Goal: Task Accomplishment & Management: Use online tool/utility

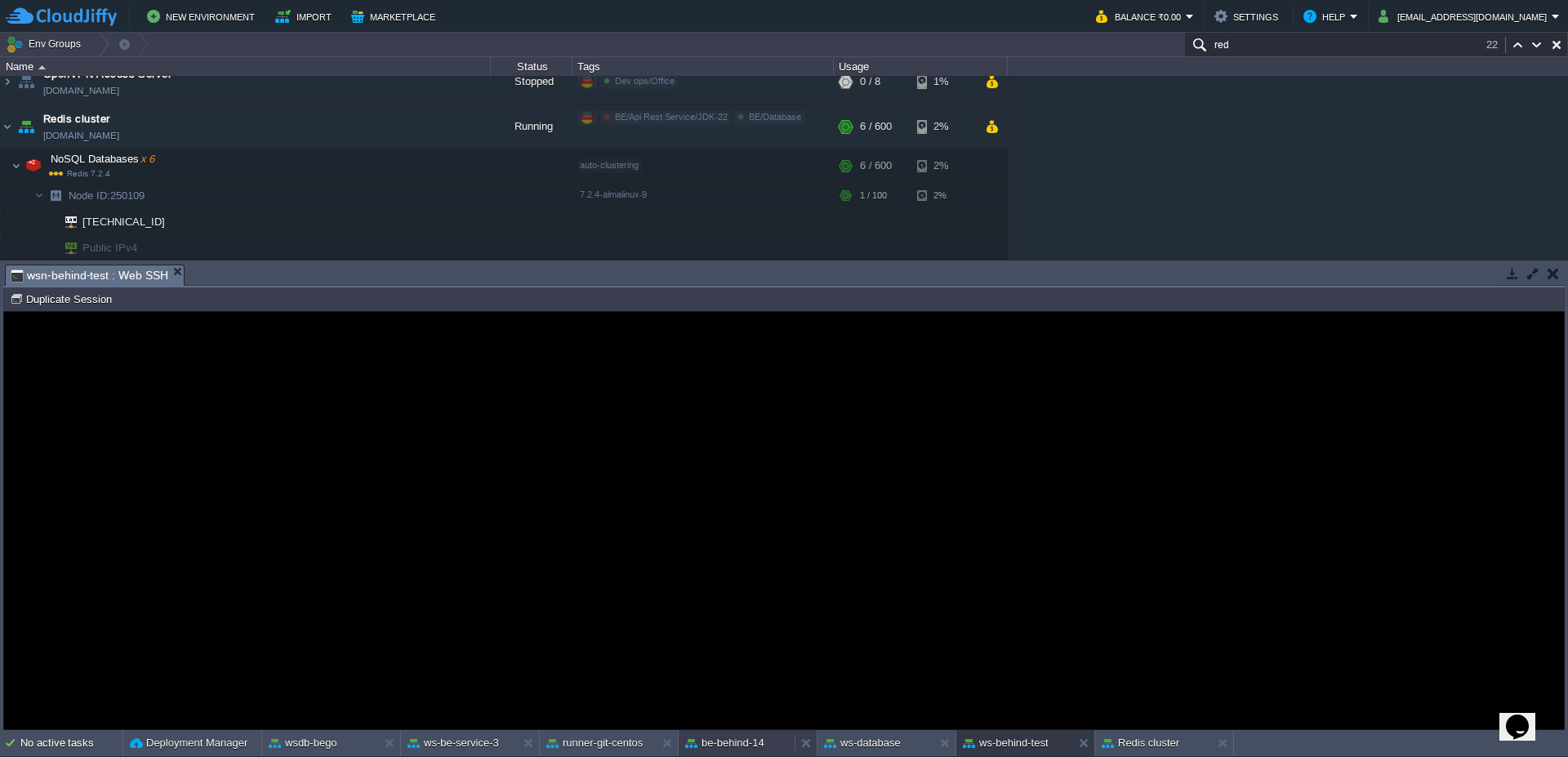
click at [749, 747] on button "be-behind-14" at bounding box center [725, 743] width 80 height 16
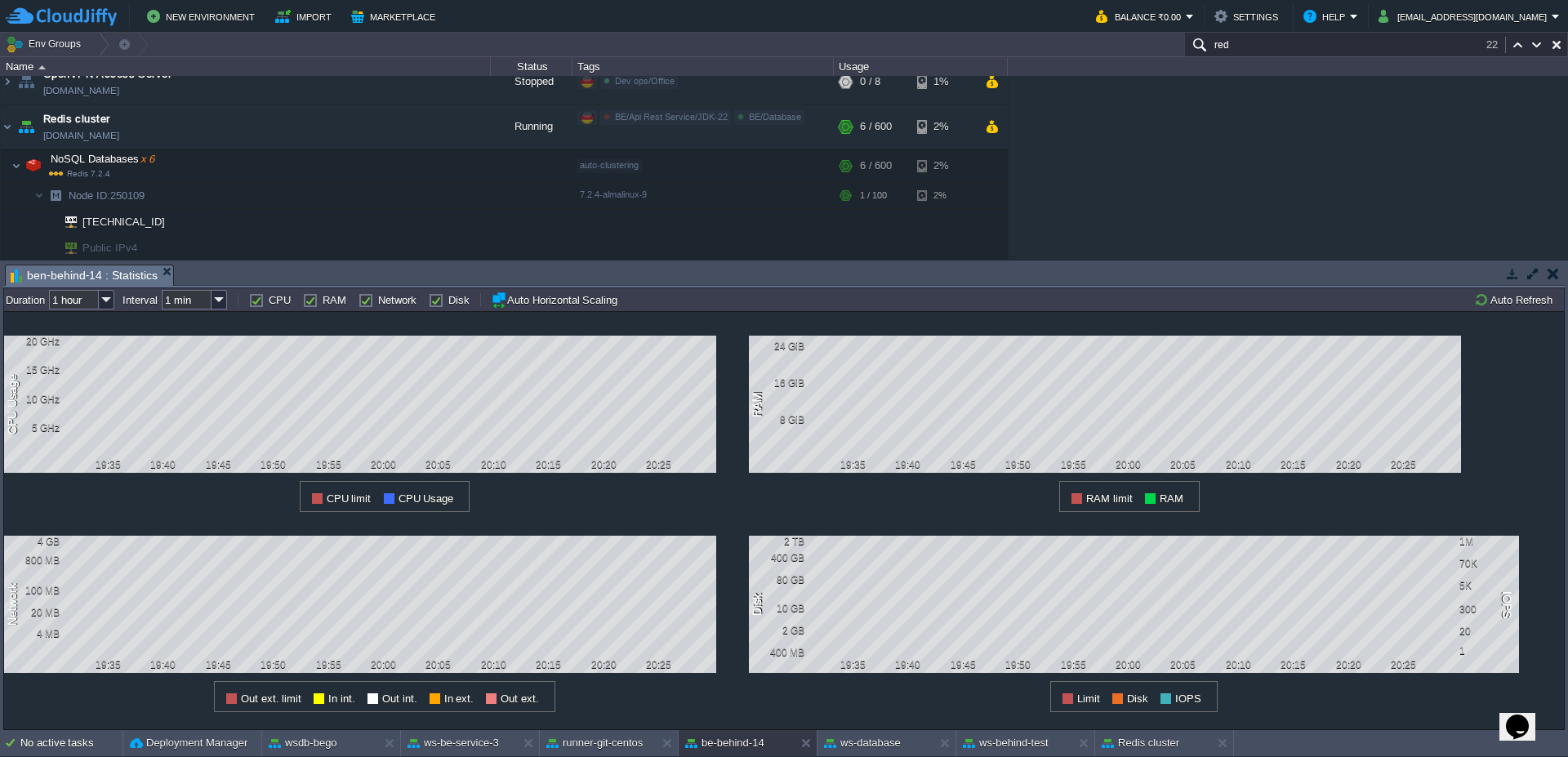
click at [1527, 312] on div "1 CPU Usage 20 GHz 15 GHz 10 GHz 5 GHz 19:35 19:40 19:45 19:50 19:55 20:00 20:0…" at bounding box center [784, 521] width 1561 height 419
click at [1527, 309] on td "Auto Refresh" at bounding box center [1516, 299] width 88 height 19
click at [451, 751] on button "ws-be-service-3" at bounding box center [453, 743] width 91 height 16
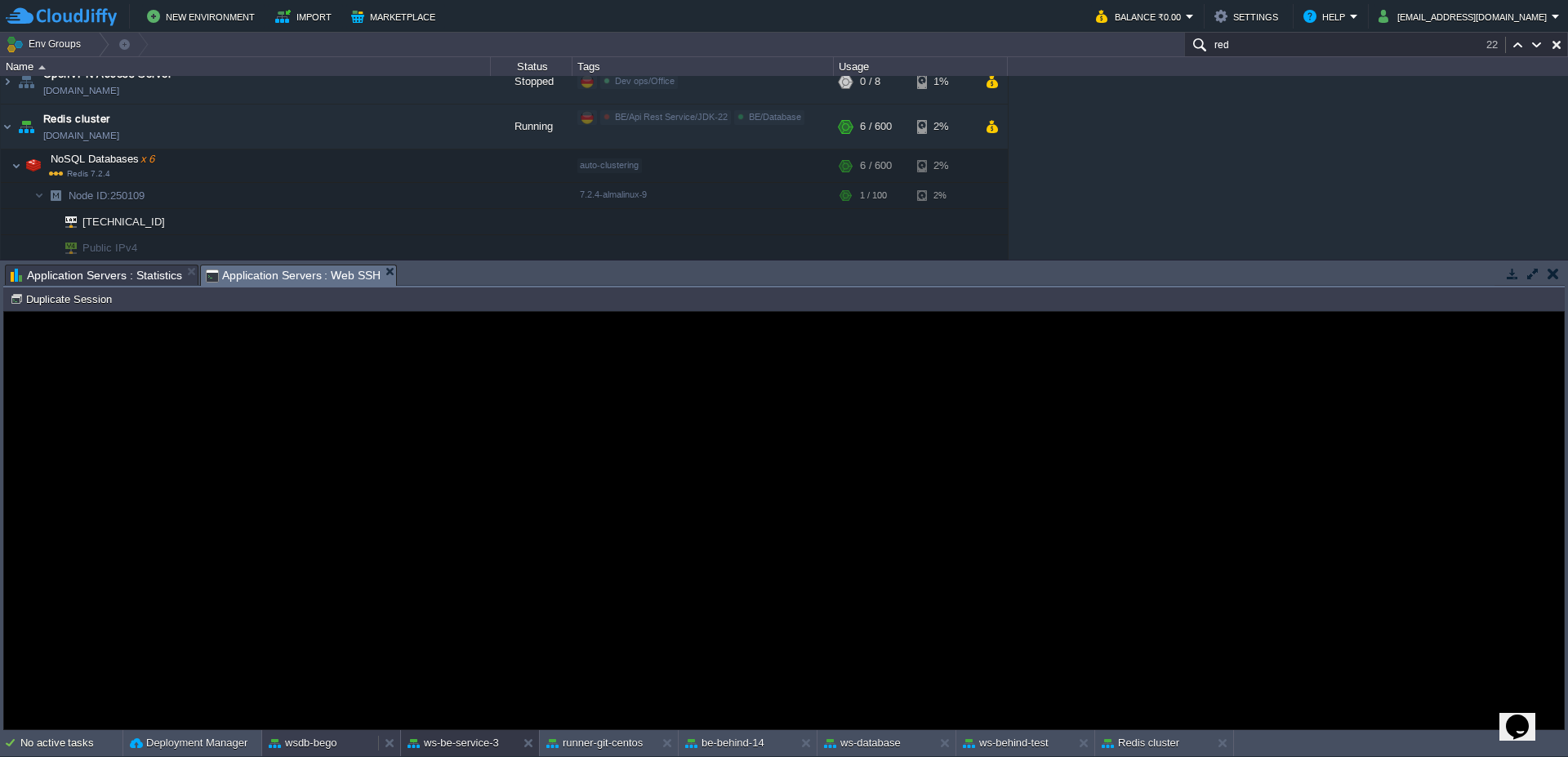
click at [329, 742] on button "wsdb-bego" at bounding box center [302, 743] width 69 height 16
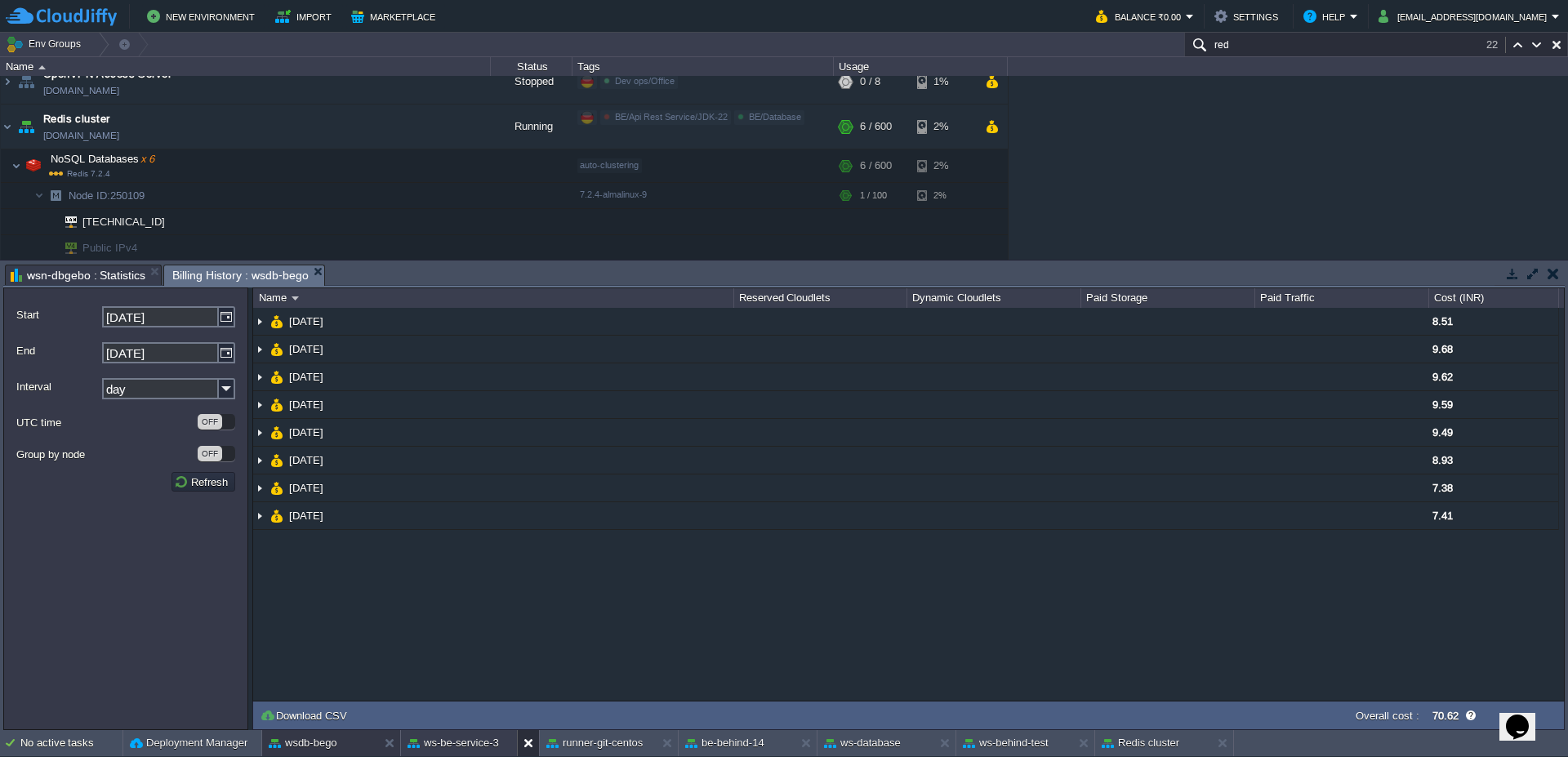
click at [525, 743] on button at bounding box center [531, 743] width 16 height 16
click at [722, 740] on button "ws-database" at bounding box center [723, 743] width 77 height 16
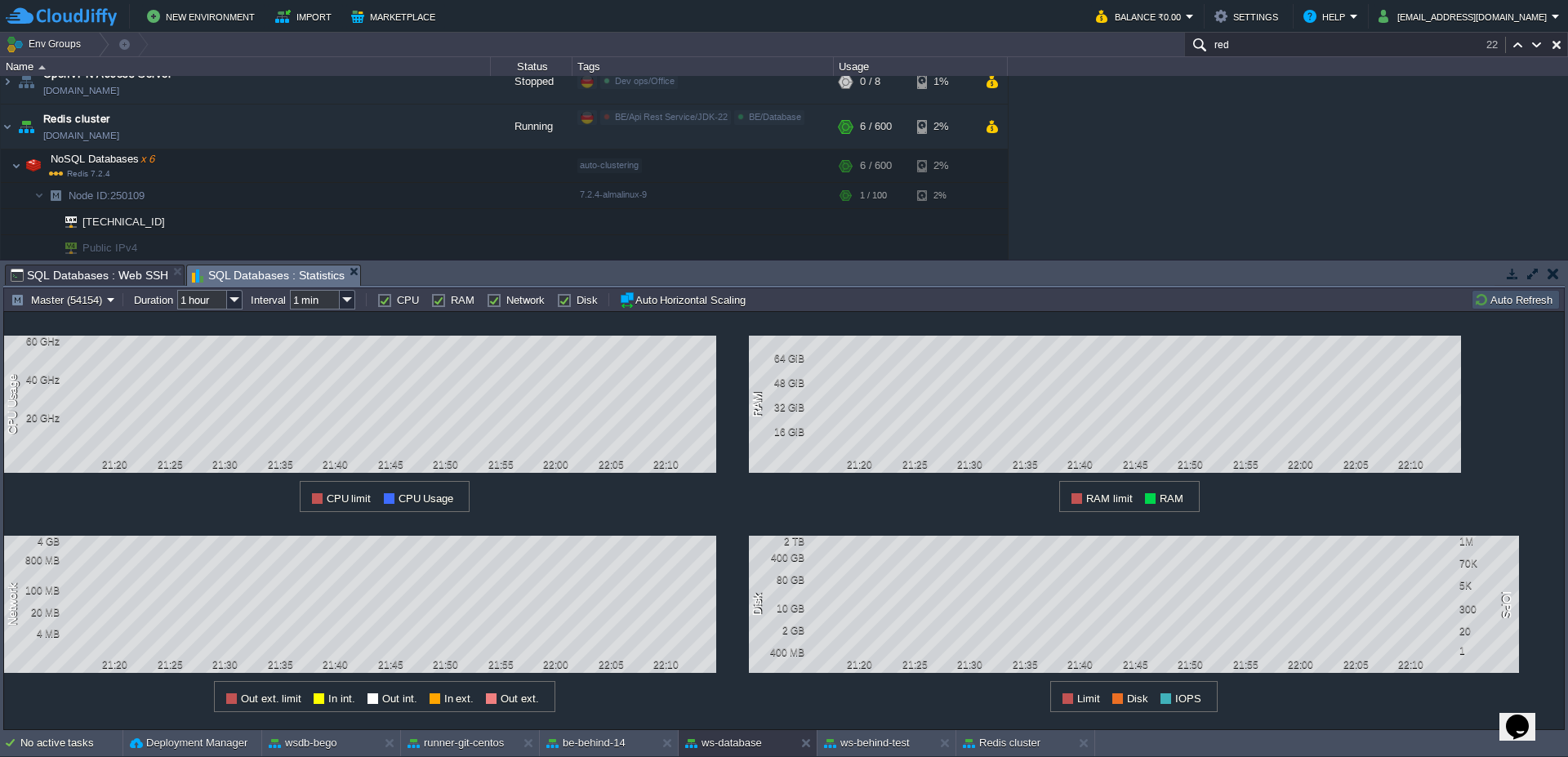
click at [1509, 303] on button "Auto Refresh" at bounding box center [1516, 299] width 83 height 14
click at [908, 748] on button "ws-behind-test" at bounding box center [866, 743] width 86 height 16
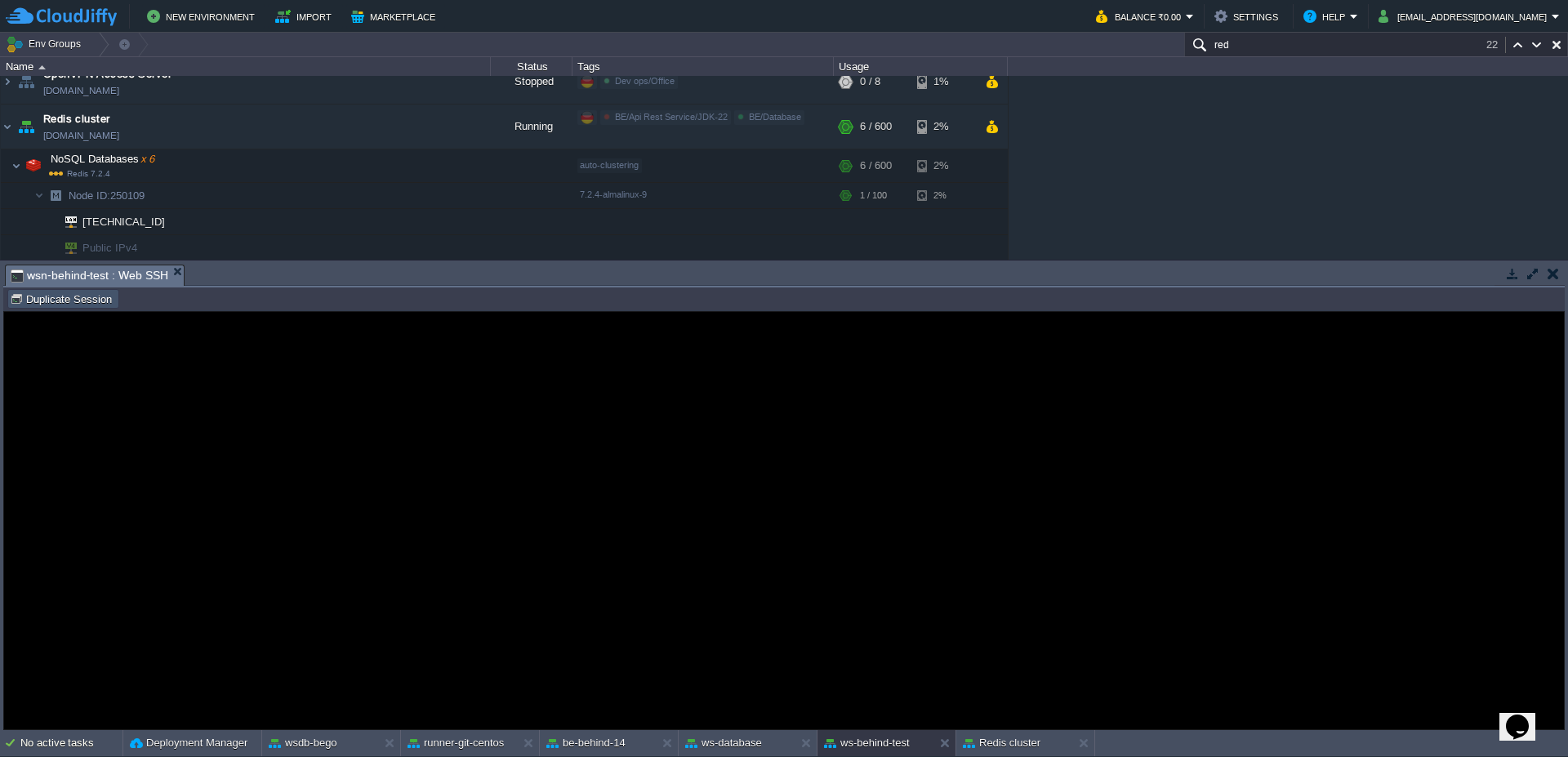
click at [47, 301] on button "Duplicate Session" at bounding box center [63, 298] width 107 height 14
type input "#000000"
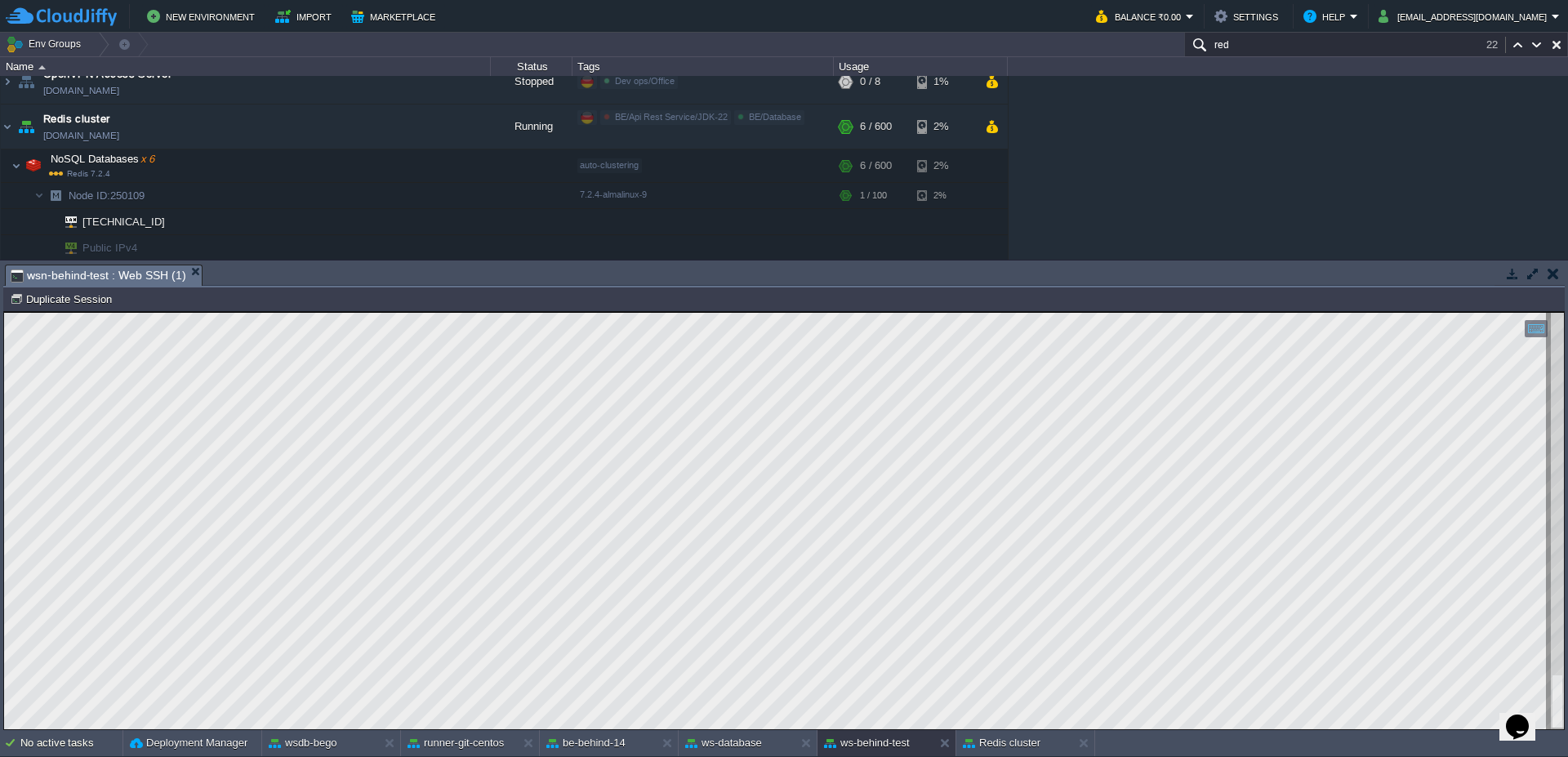
type textarea "[BER]"
